Goal: Task Accomplishment & Management: Use online tool/utility

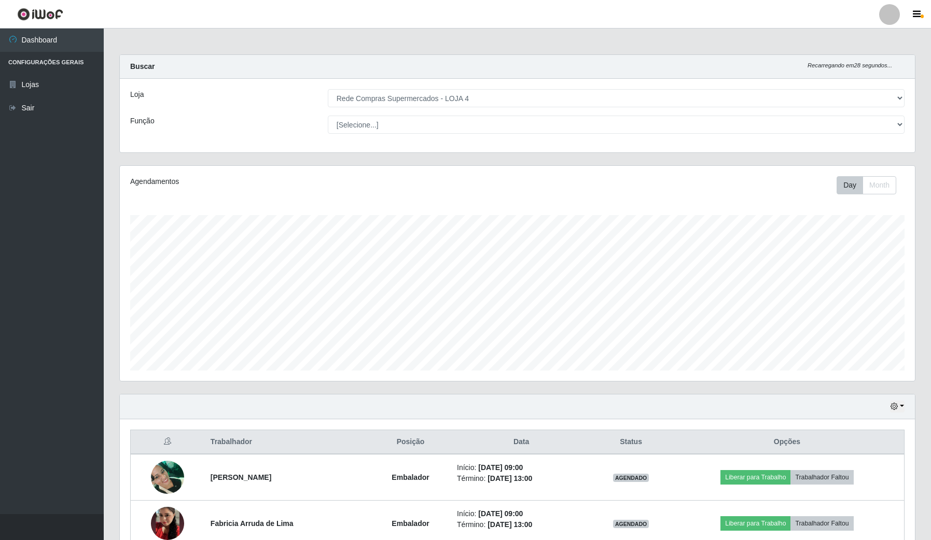
select select "159"
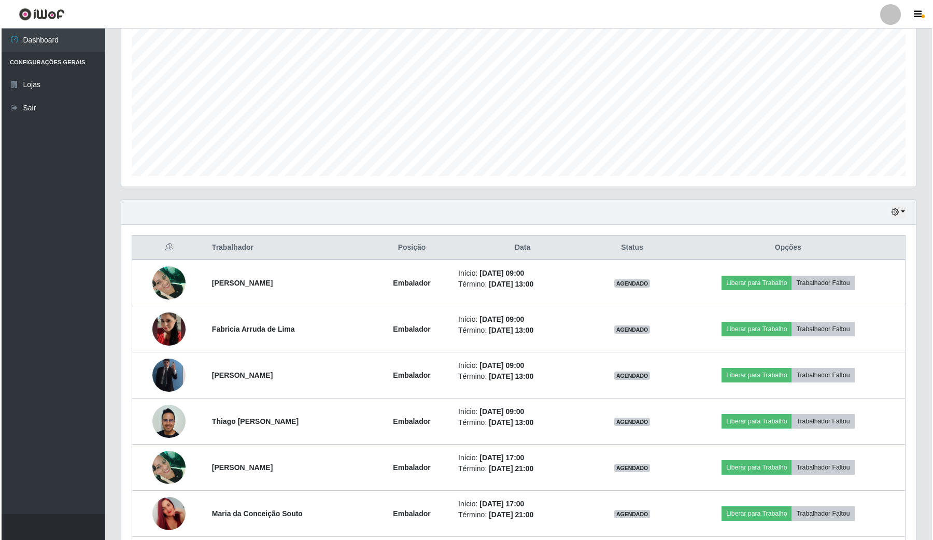
scroll to position [216, 795]
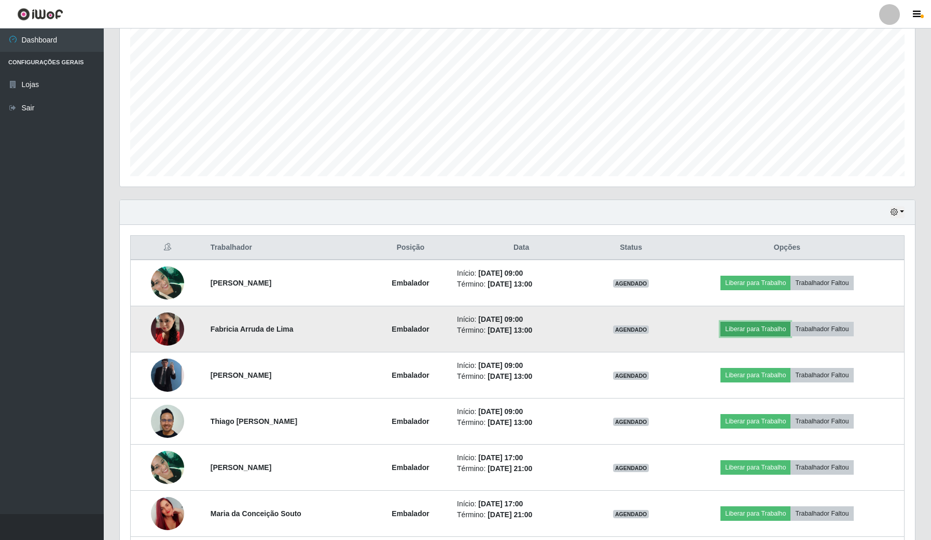
click at [743, 329] on button "Liberar para Trabalho" at bounding box center [755, 329] width 70 height 15
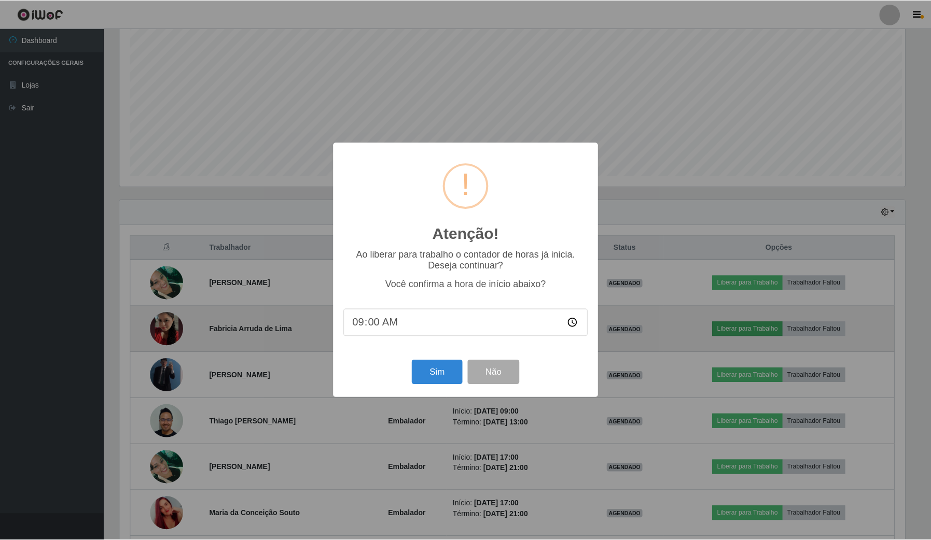
scroll to position [216, 787]
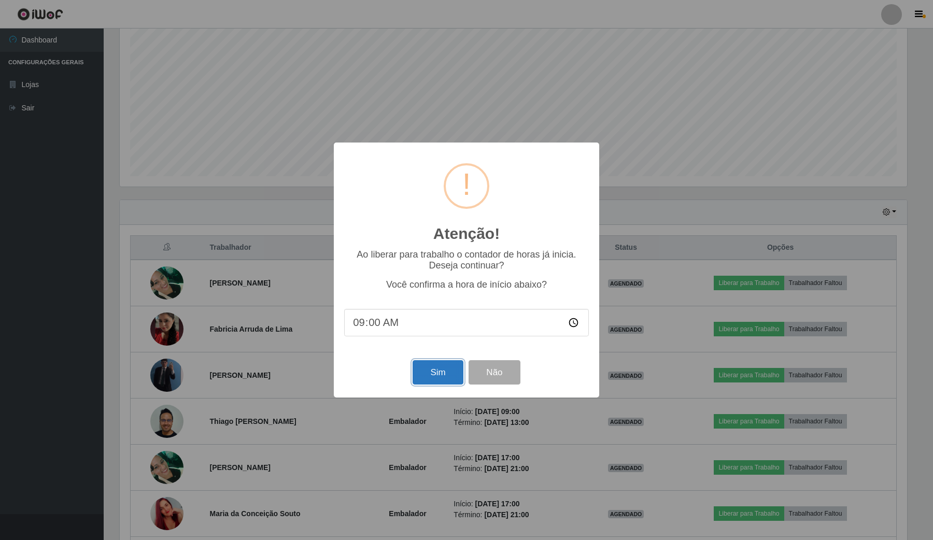
click at [444, 383] on button "Sim" at bounding box center [438, 372] width 50 height 24
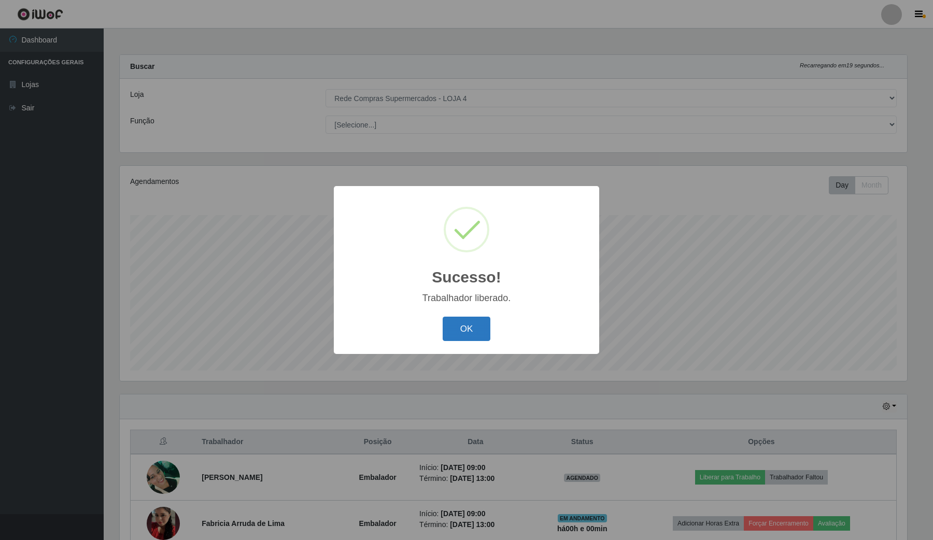
click at [462, 324] on button "OK" at bounding box center [467, 329] width 48 height 24
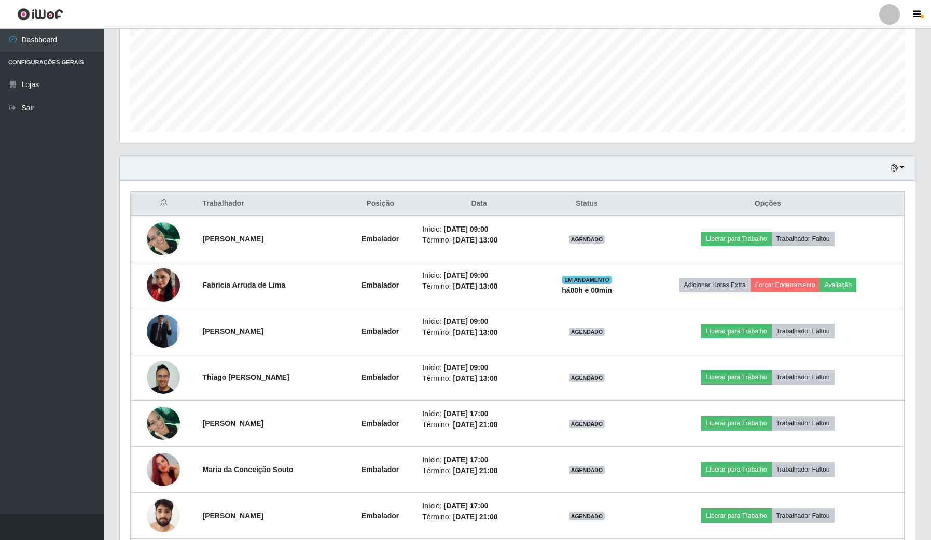
scroll to position [324, 0]
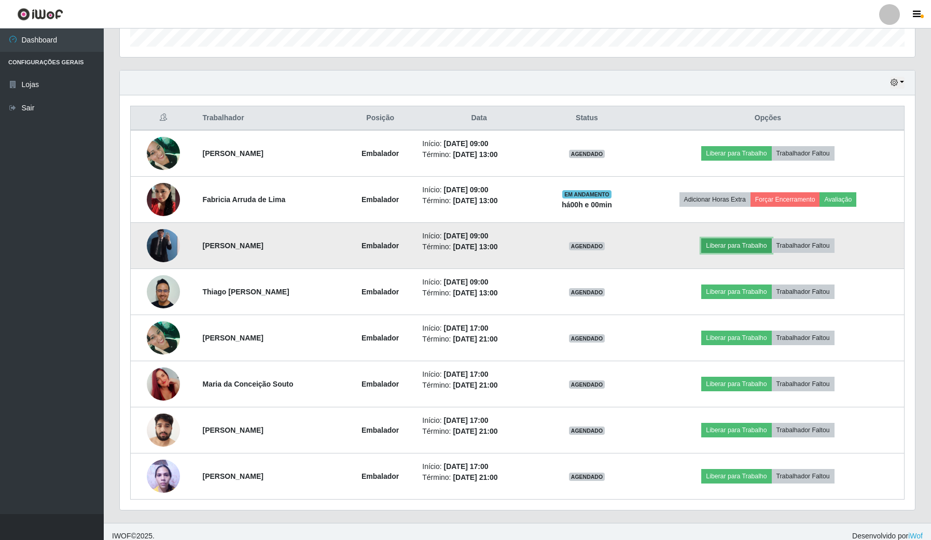
click at [721, 241] on button "Liberar para Trabalho" at bounding box center [736, 246] width 70 height 15
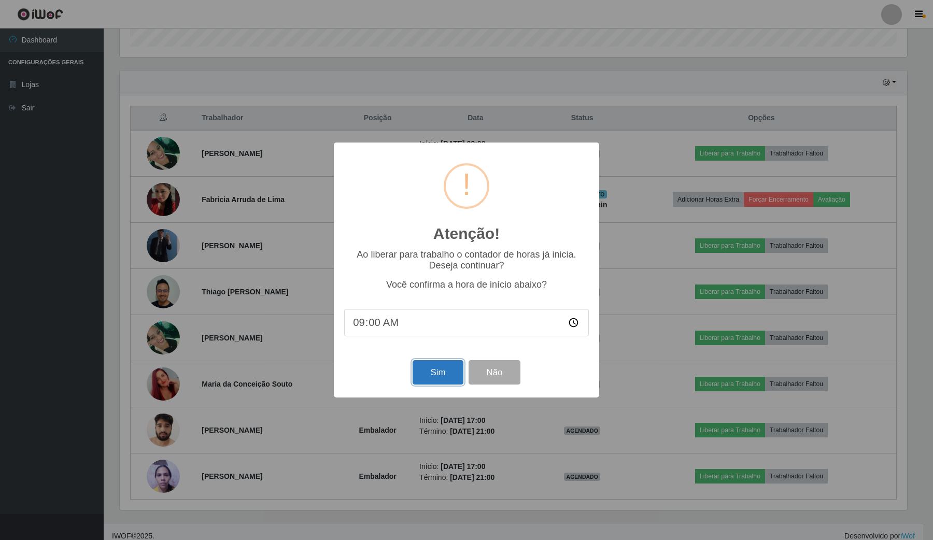
click at [437, 373] on button "Sim" at bounding box center [438, 372] width 50 height 24
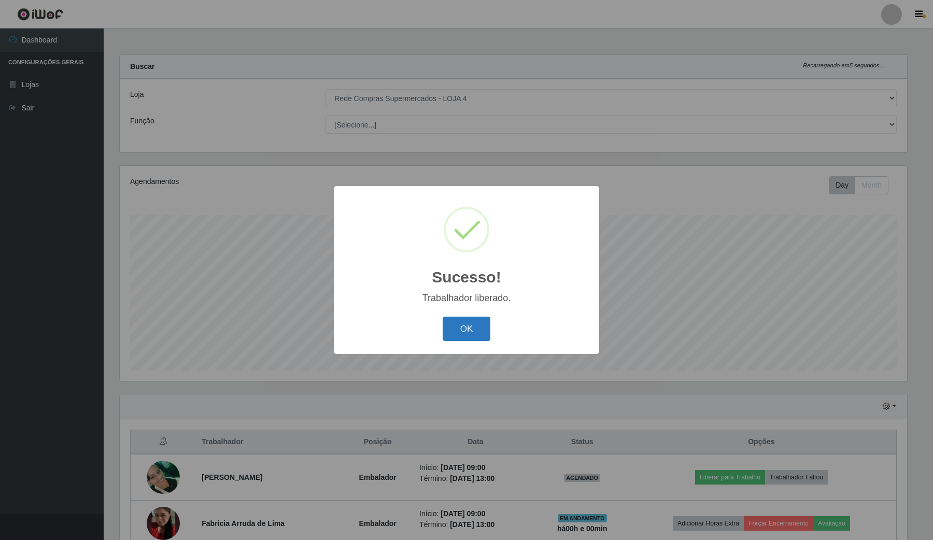
click at [470, 321] on button "OK" at bounding box center [467, 329] width 48 height 24
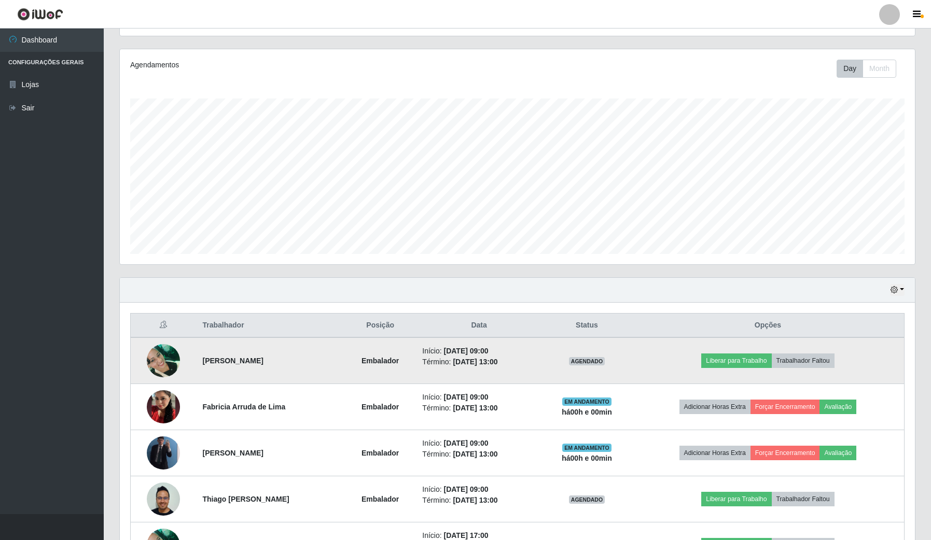
scroll to position [130, 0]
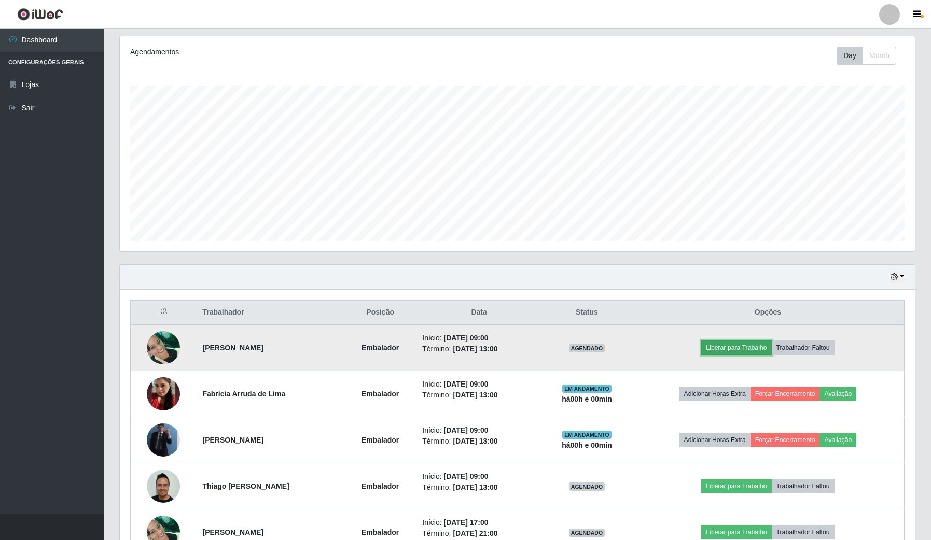
click at [753, 349] on button "Liberar para Trabalho" at bounding box center [736, 348] width 70 height 15
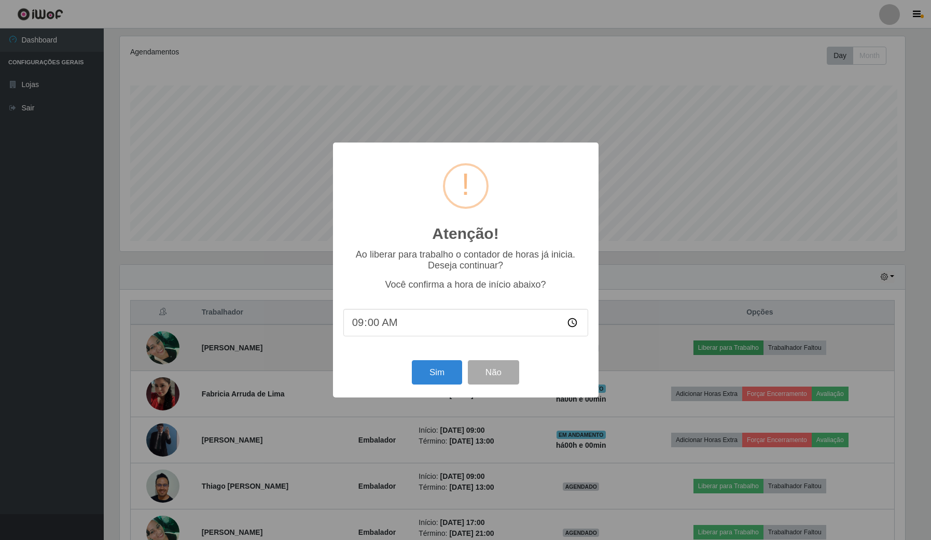
scroll to position [216, 787]
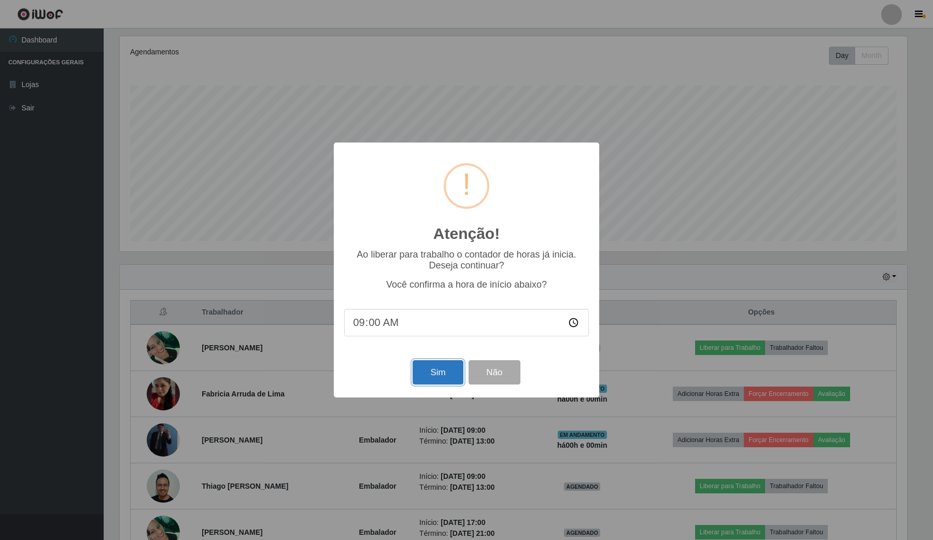
click at [452, 379] on button "Sim" at bounding box center [438, 372] width 50 height 24
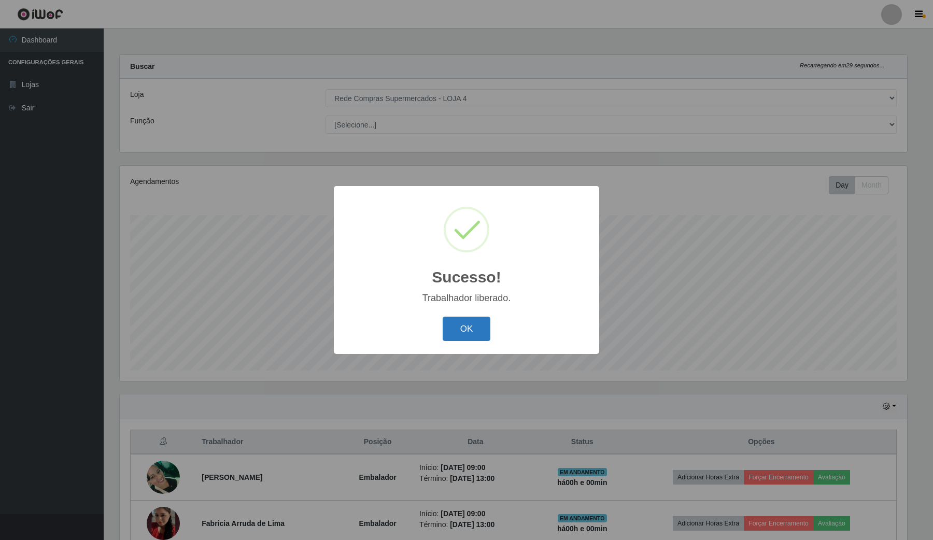
click at [477, 338] on button "OK" at bounding box center [467, 329] width 48 height 24
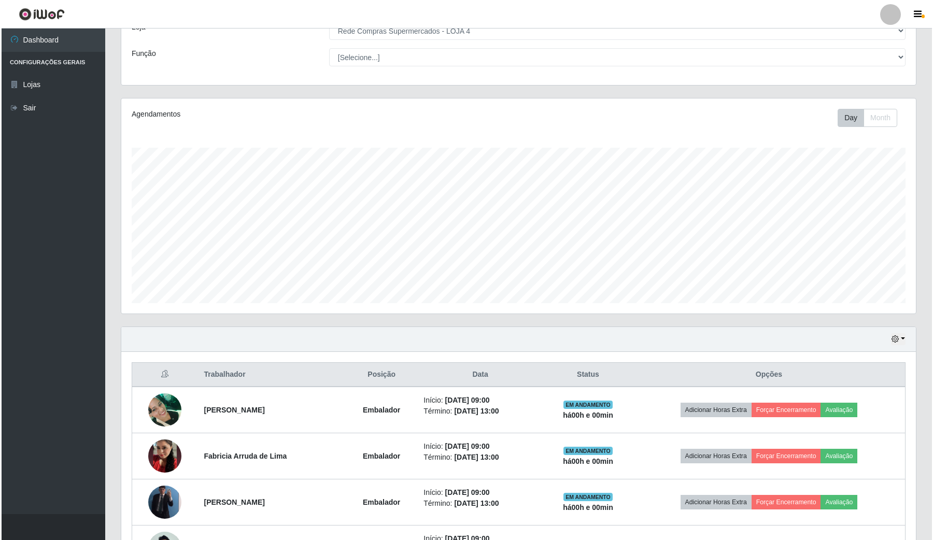
scroll to position [0, 0]
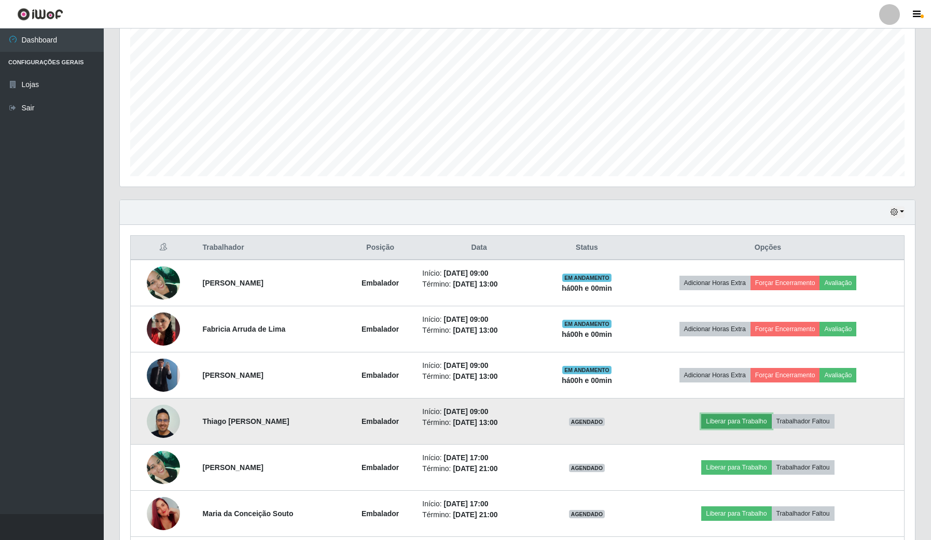
click at [754, 422] on button "Liberar para Trabalho" at bounding box center [736, 421] width 70 height 15
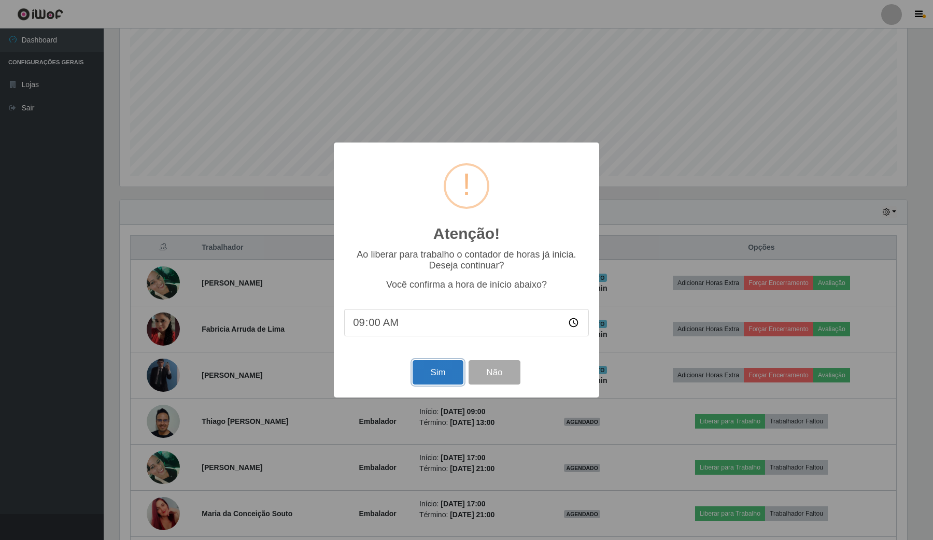
click at [445, 379] on button "Sim" at bounding box center [438, 372] width 50 height 24
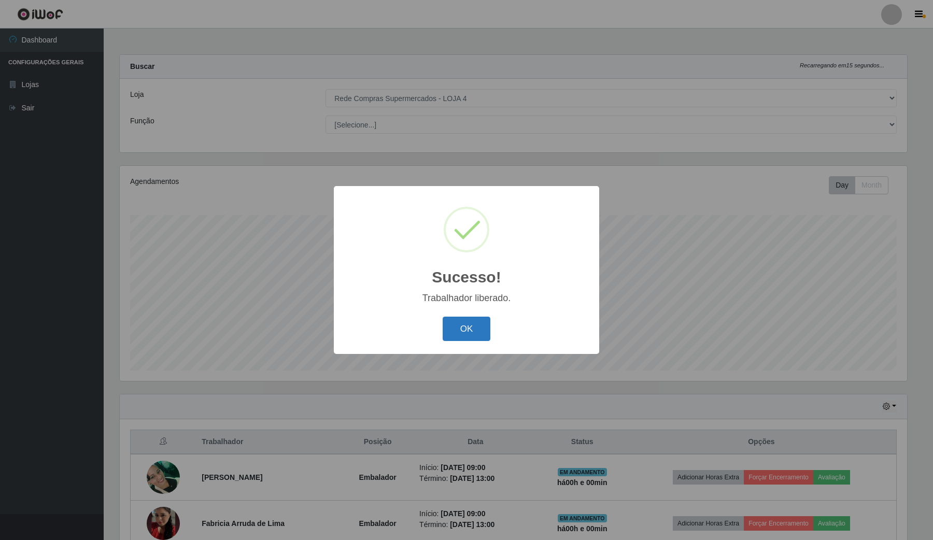
click at [476, 327] on button "OK" at bounding box center [467, 329] width 48 height 24
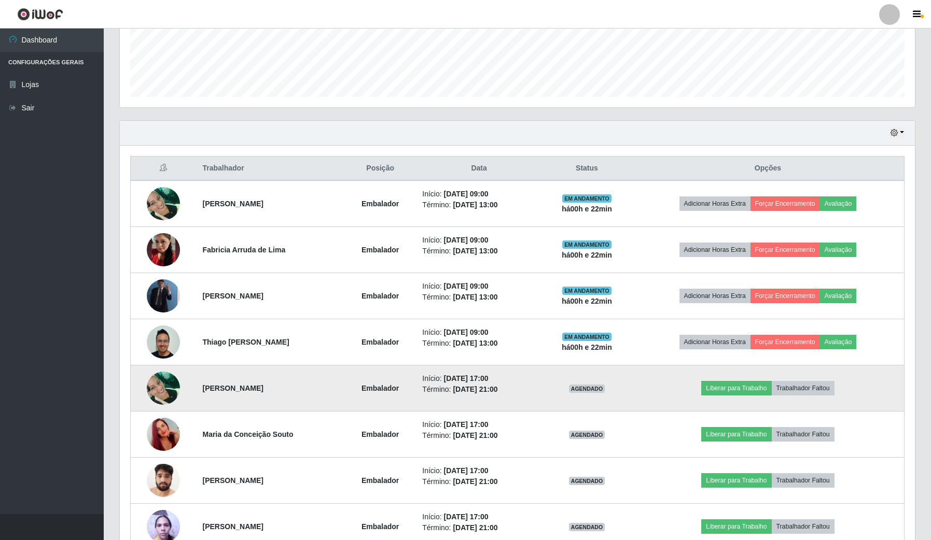
scroll to position [194, 0]
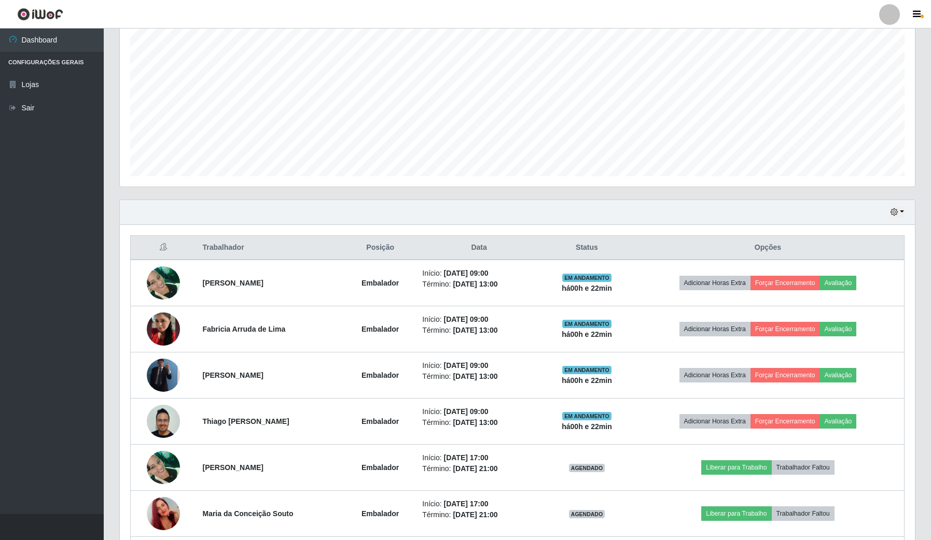
click at [906, 214] on div "Hoje 1 dia 3 dias 1 Semana Não encerrados" at bounding box center [517, 212] width 795 height 25
click at [897, 214] on icon "button" at bounding box center [893, 211] width 7 height 7
click at [859, 323] on button "Não encerrados" at bounding box center [862, 318] width 82 height 21
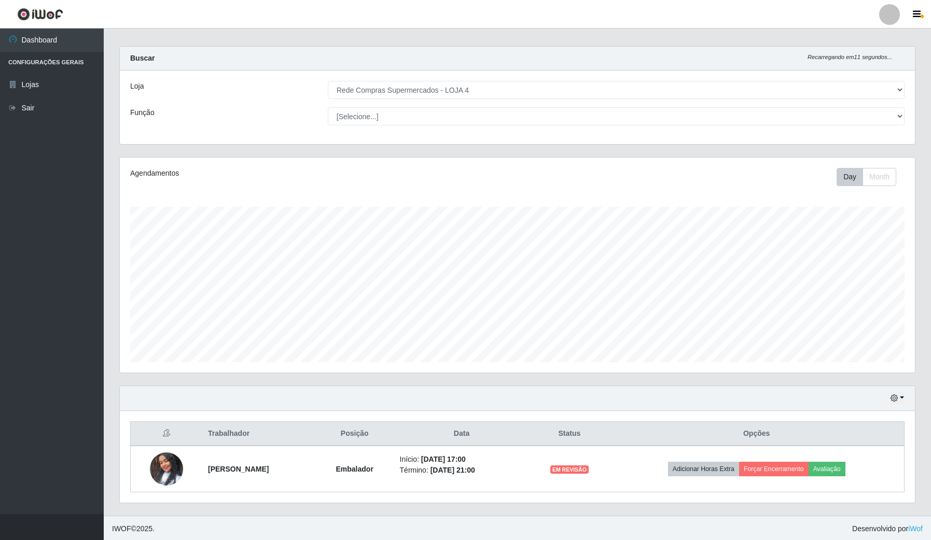
scroll to position [11, 0]
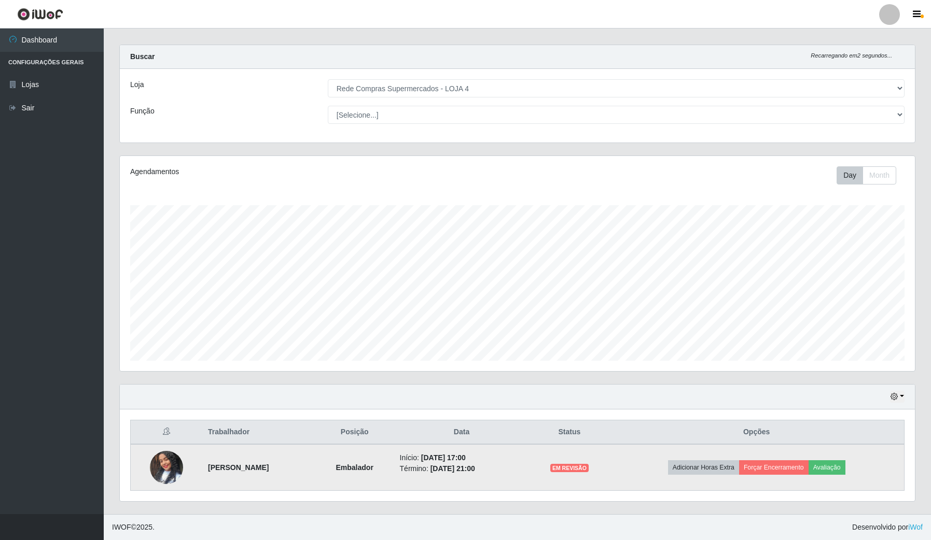
click at [167, 463] on img at bounding box center [166, 467] width 33 height 59
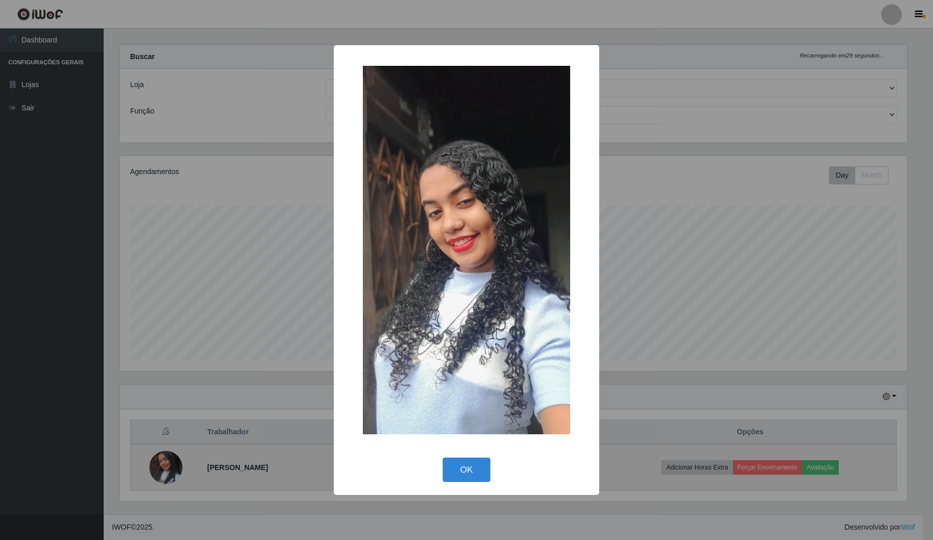
click at [167, 463] on div "× OK Cancel" at bounding box center [466, 270] width 933 height 540
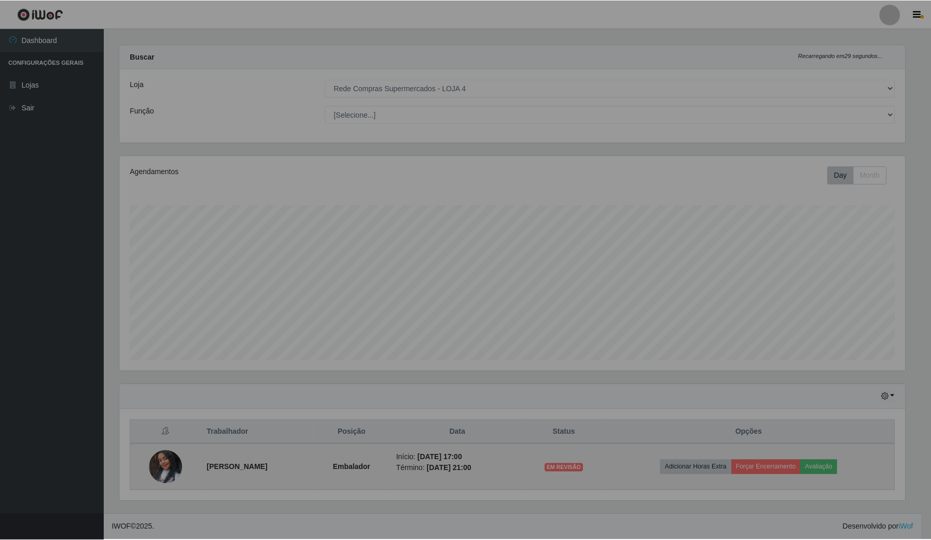
scroll to position [216, 795]
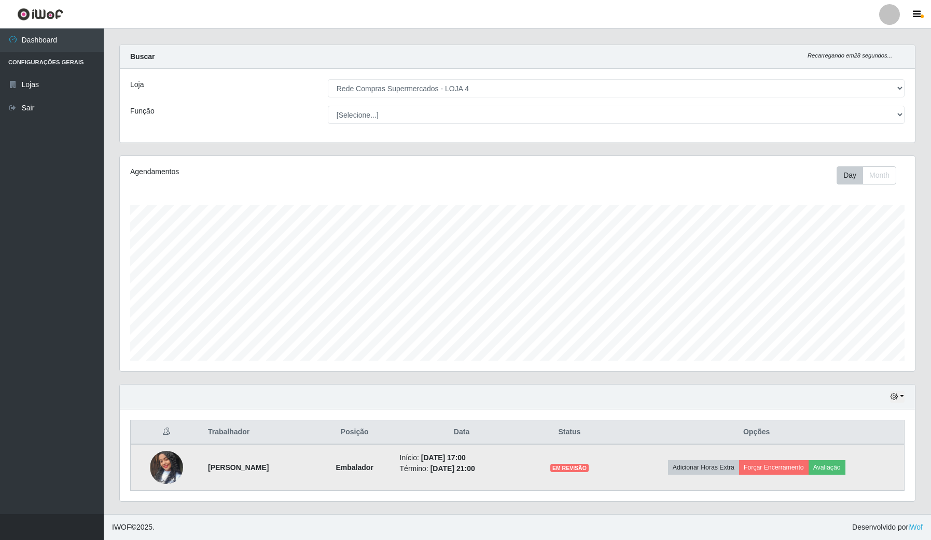
click at [167, 463] on img at bounding box center [166, 467] width 33 height 59
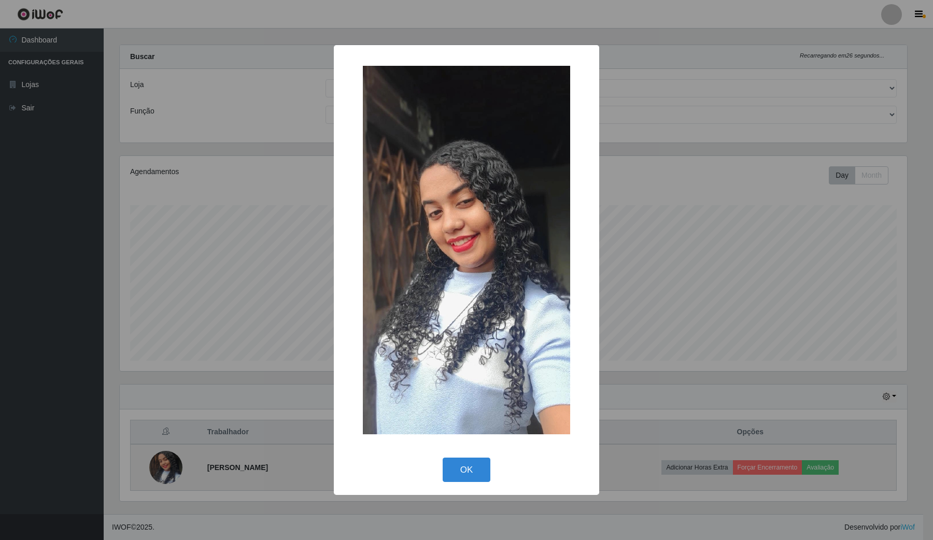
click at [167, 463] on div "× OK Cancel" at bounding box center [466, 270] width 933 height 540
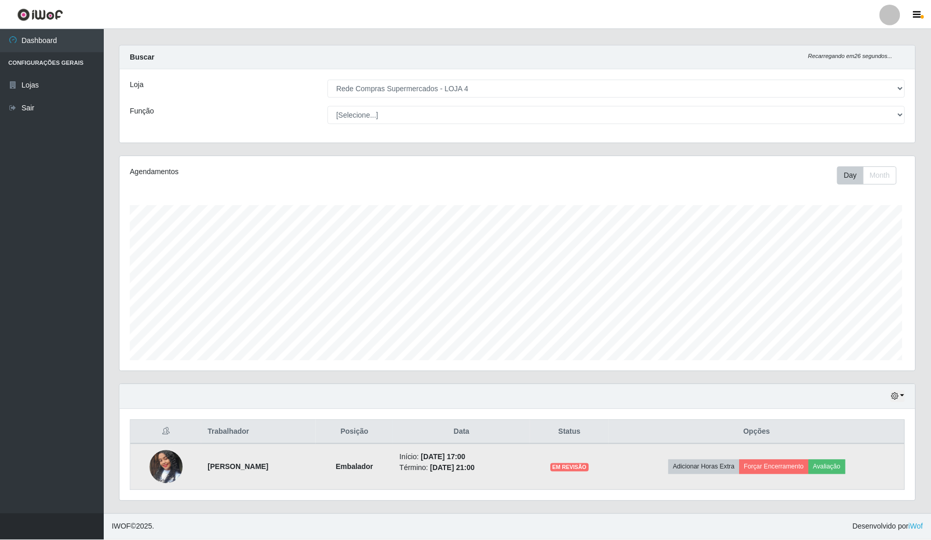
scroll to position [216, 795]
click at [164, 468] on img at bounding box center [166, 467] width 33 height 59
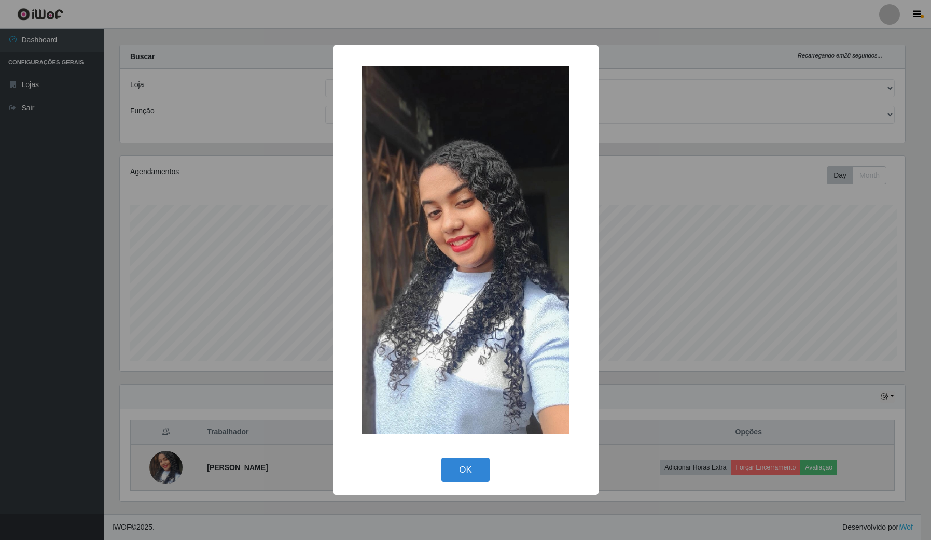
scroll to position [216, 787]
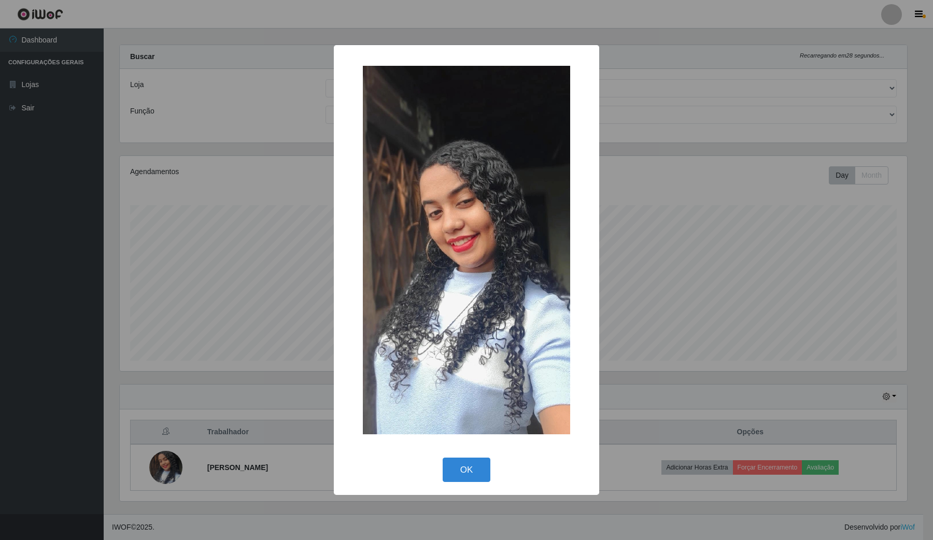
click at [666, 200] on div "× OK Cancel" at bounding box center [466, 270] width 933 height 540
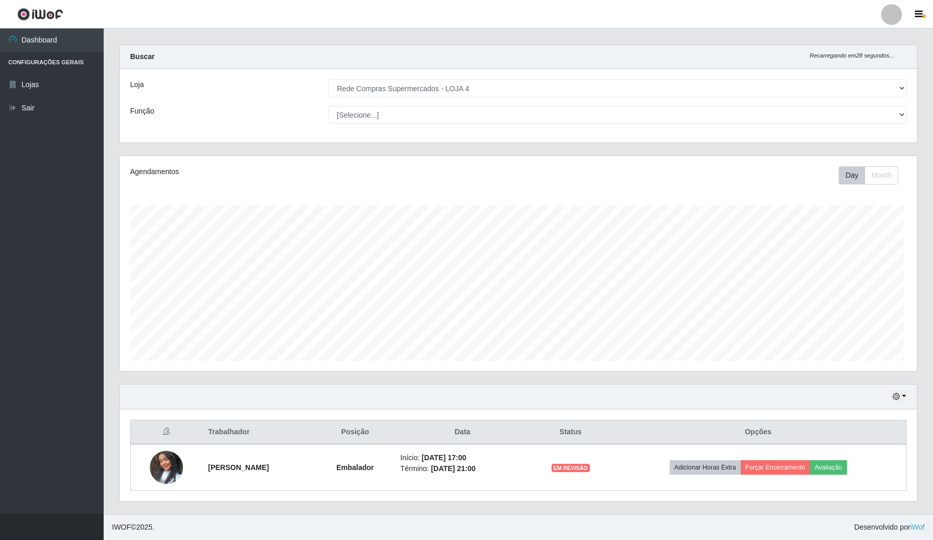
scroll to position [216, 795]
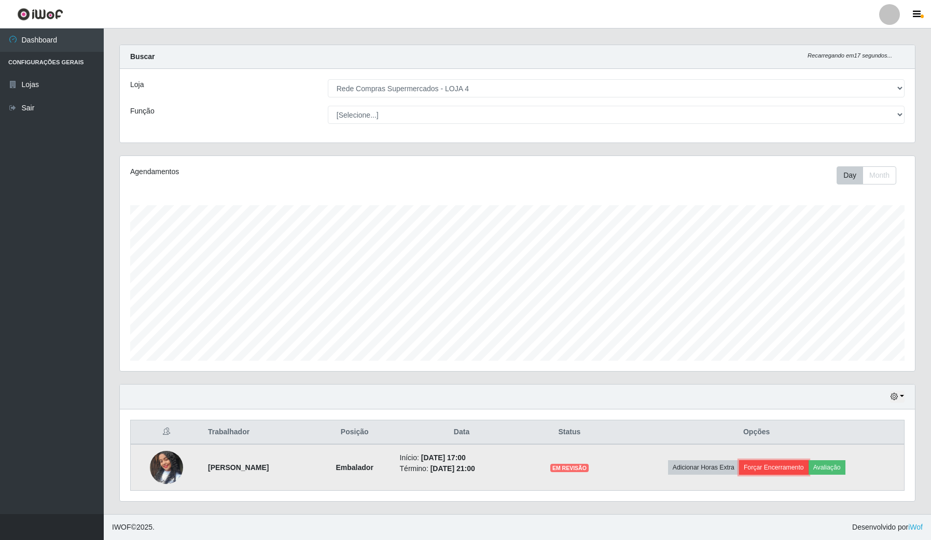
click at [783, 470] on button "Forçar Encerramento" at bounding box center [773, 468] width 69 height 15
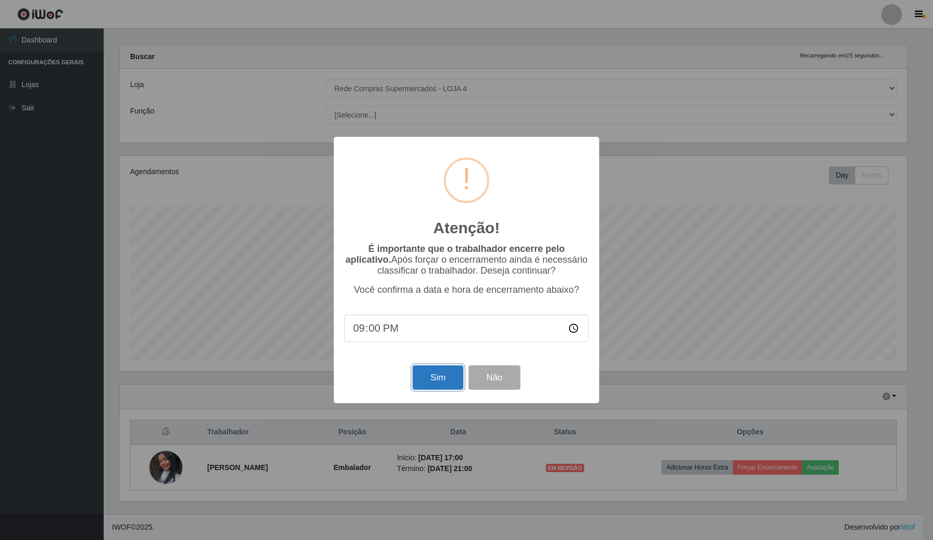
click at [436, 380] on button "Sim" at bounding box center [438, 378] width 50 height 24
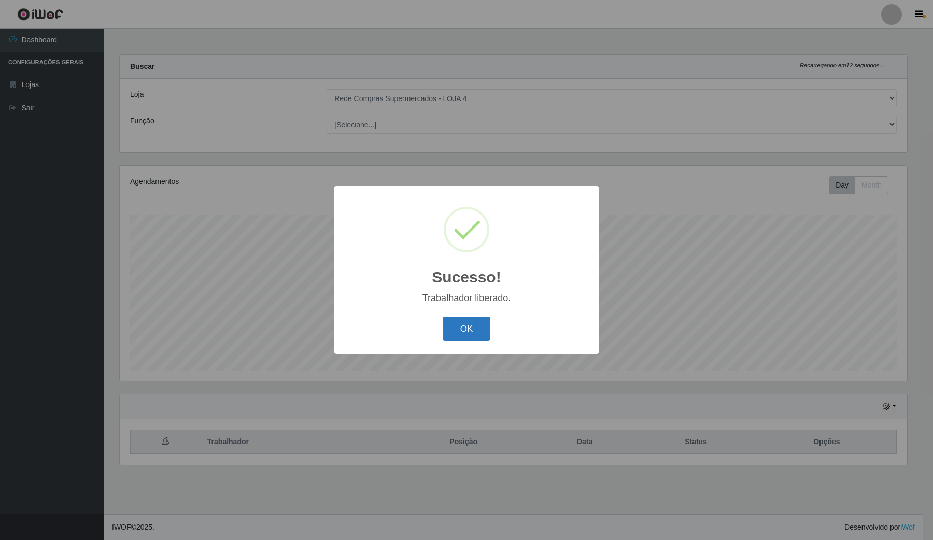
click at [476, 328] on button "OK" at bounding box center [467, 329] width 48 height 24
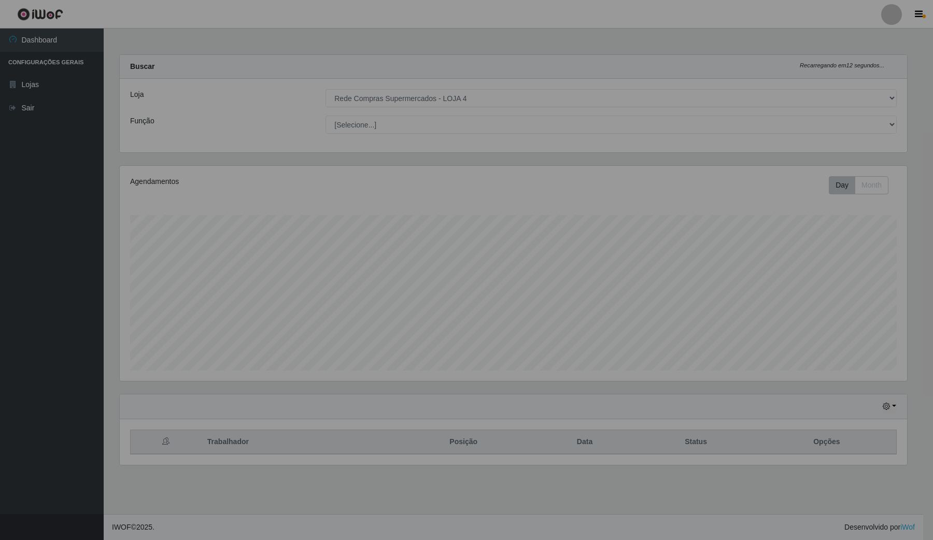
scroll to position [216, 797]
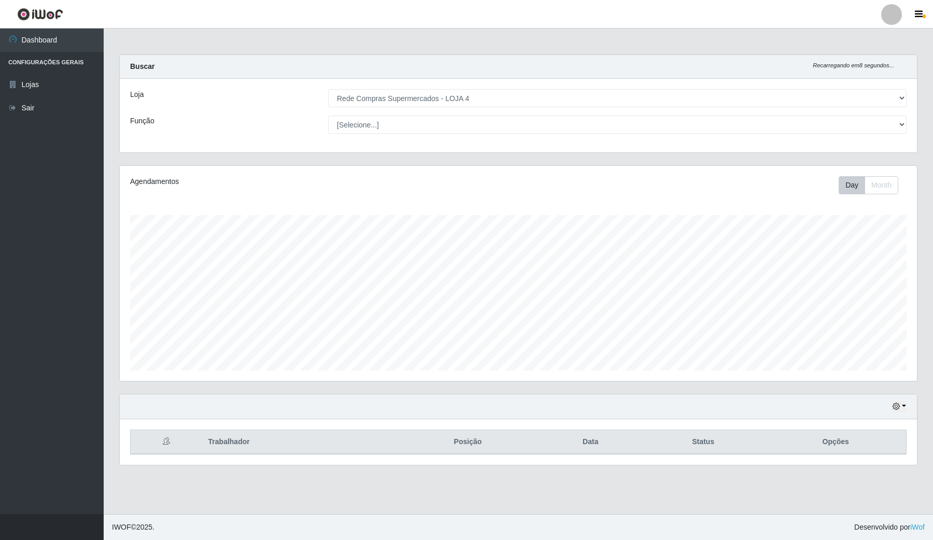
click at [32, 144] on ul "Dashboard Configurações Gerais Lojas Sair" at bounding box center [52, 272] width 104 height 486
